Goal: Navigation & Orientation: Find specific page/section

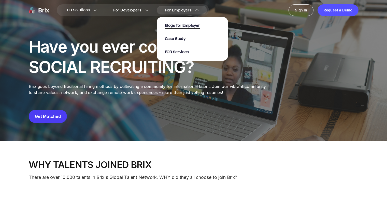
click at [195, 29] on span "Blogs for Employer" at bounding box center [182, 26] width 35 height 6
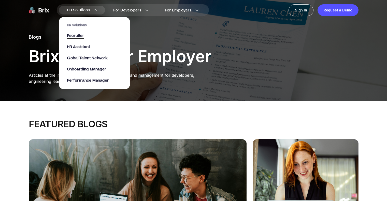
click at [77, 37] on span "Recruiter" at bounding box center [76, 36] width 18 height 6
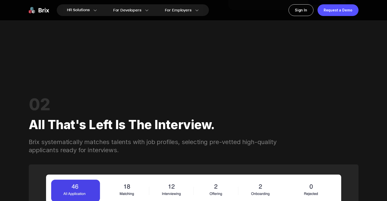
scroll to position [745, 0]
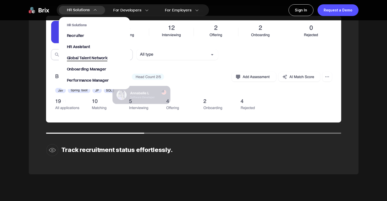
click at [81, 58] on span "Global Talent Network" at bounding box center [87, 59] width 41 height 6
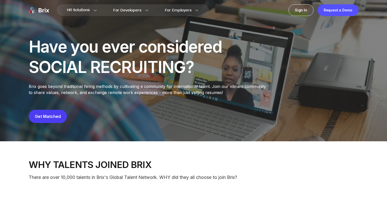
click at [42, 11] on img at bounding box center [39, 10] width 20 height 12
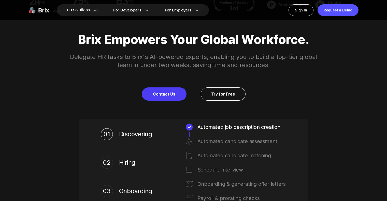
scroll to position [319, 0]
